Goal: Check status: Check status

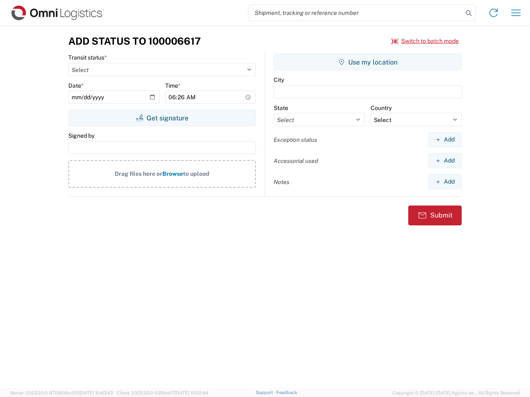
click at [355, 13] on input "search" at bounding box center [355, 13] width 214 height 16
click at [468, 13] on icon at bounding box center [469, 13] width 12 height 12
click at [493, 13] on icon at bounding box center [493, 12] width 13 height 13
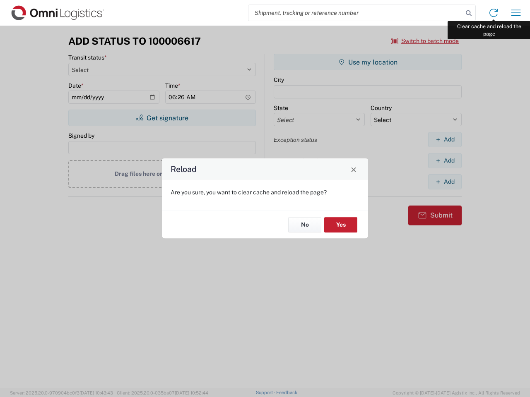
click at [516, 13] on div "Reload Are you sure, you want to clear cache and reload the page? No Yes" at bounding box center [265, 198] width 530 height 397
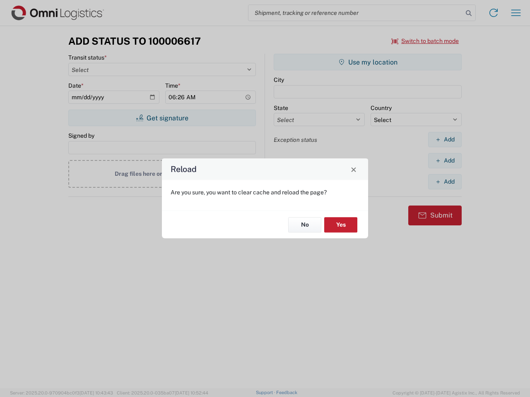
click at [425, 41] on div "Reload Are you sure, you want to clear cache and reload the page? No Yes" at bounding box center [265, 198] width 530 height 397
click at [162, 118] on div "Reload Are you sure, you want to clear cache and reload the page? No Yes" at bounding box center [265, 198] width 530 height 397
click at [367, 62] on div "Reload Are you sure, you want to clear cache and reload the page? No Yes" at bounding box center [265, 198] width 530 height 397
click at [444, 139] on div "Reload Are you sure, you want to clear cache and reload the page? No Yes" at bounding box center [265, 198] width 530 height 397
click at [444, 161] on div "Reload Are you sure, you want to clear cache and reload the page? No Yes" at bounding box center [265, 198] width 530 height 397
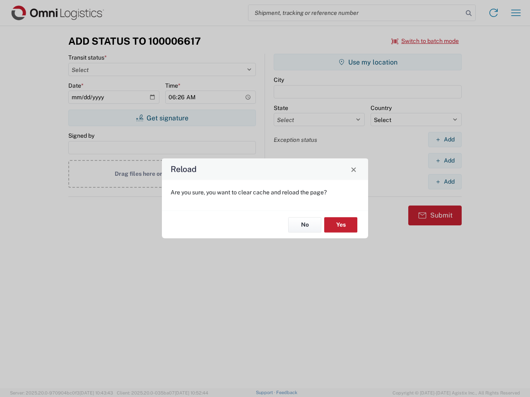
click at [444, 182] on div "Reload Are you sure, you want to clear cache and reload the page? No Yes" at bounding box center [265, 198] width 530 height 397
